Goal: Information Seeking & Learning: Learn about a topic

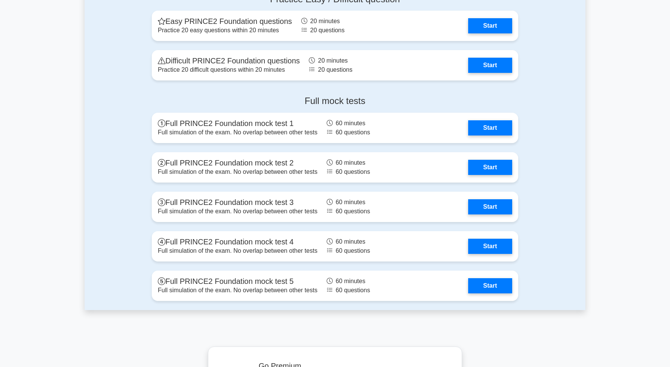
scroll to position [986, 0]
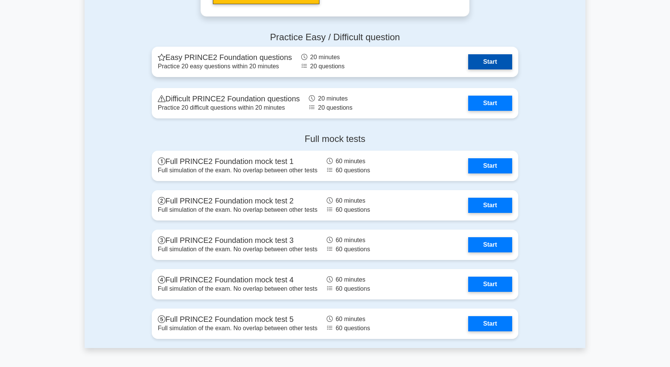
click at [486, 60] on link "Start" at bounding box center [490, 61] width 44 height 15
click at [493, 61] on link "Start" at bounding box center [490, 61] width 44 height 15
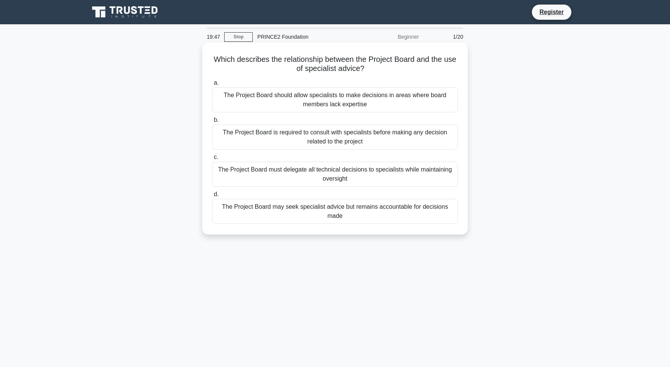
click at [238, 105] on div "The Project Board should allow specialists to make decisions in areas where boa…" at bounding box center [335, 99] width 246 height 25
click at [212, 85] on input "a. The Project Board should allow specialists to make decisions in areas where …" at bounding box center [212, 82] width 0 height 5
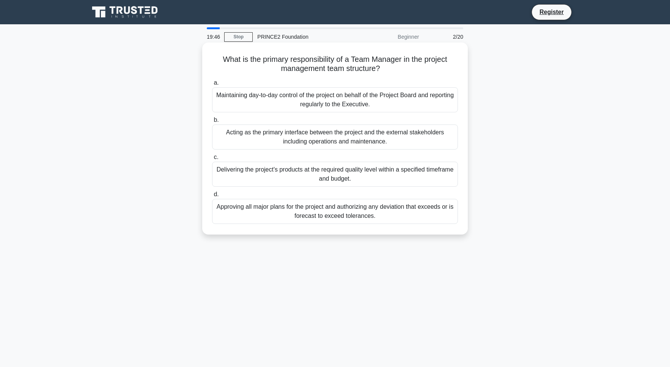
click at [238, 105] on div "Maintaining day-to-day control of the project on behalf of the Project Board an…" at bounding box center [335, 99] width 246 height 25
click at [212, 85] on input "a. Maintaining day-to-day control of the project on behalf of the Project Board…" at bounding box center [212, 82] width 0 height 5
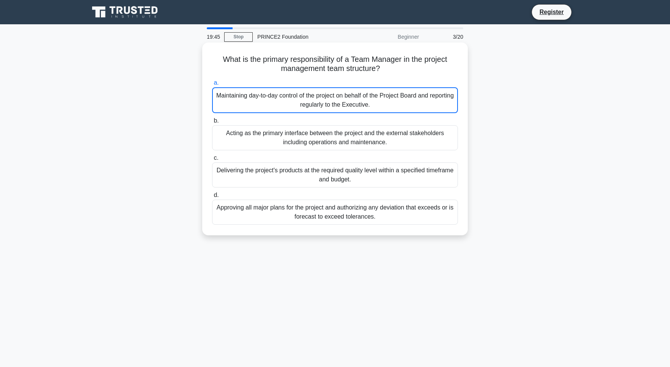
click at [240, 106] on div "Maintaining day-to-day control of the project on behalf of the Project Board an…" at bounding box center [335, 100] width 246 height 26
click at [212, 85] on input "a. Maintaining day-to-day control of the project on behalf of the Project Board…" at bounding box center [212, 82] width 0 height 5
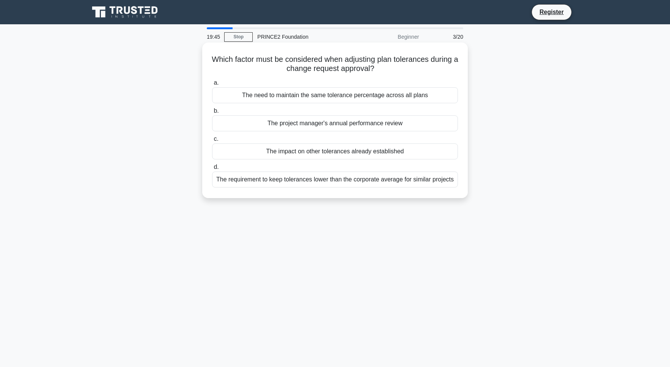
click at [243, 105] on div "a. The need to maintain the same tolerance percentage across all plans b. The p…" at bounding box center [334, 133] width 255 height 112
click at [244, 104] on div "a. The need to maintain the same tolerance percentage across all plans b. The p…" at bounding box center [334, 133] width 255 height 112
click at [245, 105] on div "a. The need to maintain the same tolerance percentage across all plans b. The p…" at bounding box center [334, 133] width 255 height 112
click at [247, 104] on div "a. The need to maintain the same tolerance percentage across all plans b. The p…" at bounding box center [334, 133] width 255 height 112
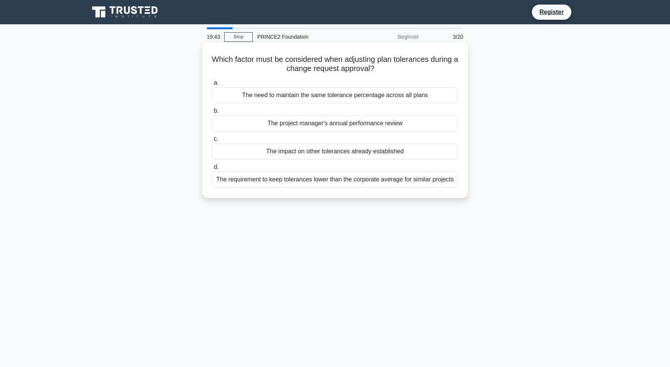
click at [248, 104] on div "a. The need to maintain the same tolerance percentage across all plans b. The p…" at bounding box center [334, 133] width 255 height 112
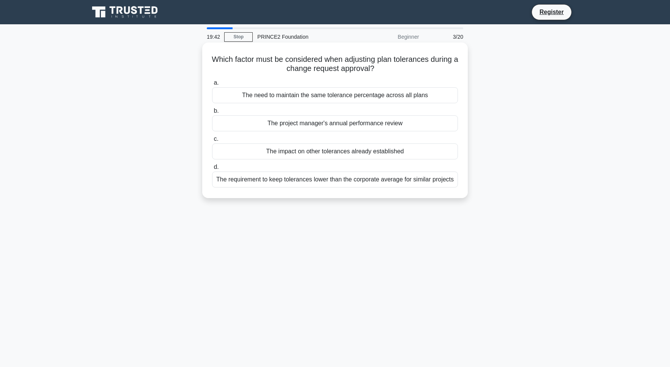
click at [248, 105] on div "a. The need to maintain the same tolerance percentage across all plans b. The p…" at bounding box center [334, 133] width 255 height 112
click at [248, 106] on div "a. The need to maintain the same tolerance percentage across all plans b. The p…" at bounding box center [334, 133] width 255 height 112
drag, startPoint x: 248, startPoint y: 106, endPoint x: 243, endPoint y: 102, distance: 6.5
click at [243, 102] on div "The need to maintain the same tolerance percentage across all plans" at bounding box center [335, 95] width 246 height 16
click at [212, 85] on input "a. The need to maintain the same tolerance percentage across all plans" at bounding box center [212, 82] width 0 height 5
